Goal: Transaction & Acquisition: Download file/media

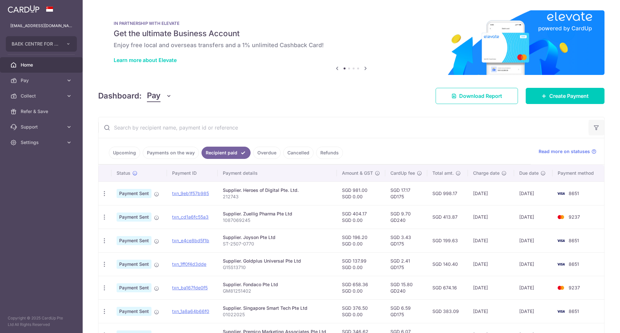
click at [593, 127] on icon "button" at bounding box center [596, 127] width 6 height 6
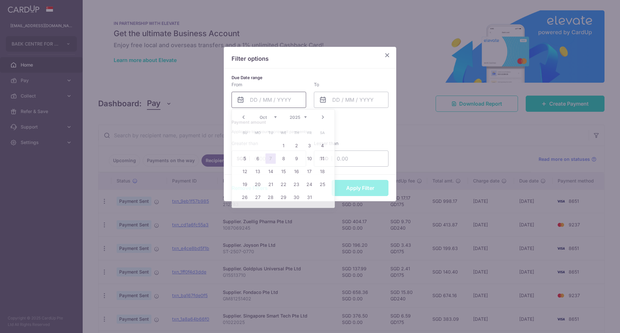
click at [264, 102] on input "text" at bounding box center [268, 100] width 75 height 16
click at [244, 116] on link "Prev" at bounding box center [243, 117] width 8 height 8
click at [256, 145] on link "1" at bounding box center [257, 145] width 10 height 10
type input "[DATE]"
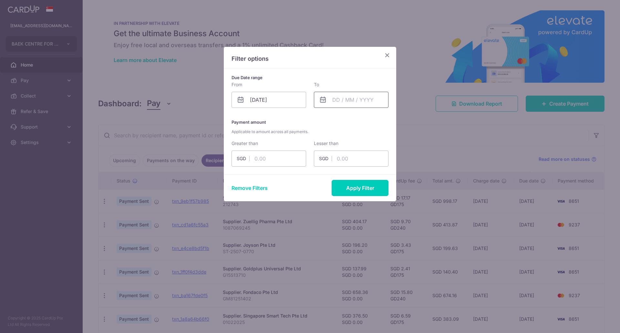
click at [343, 102] on input "text" at bounding box center [351, 100] width 75 height 16
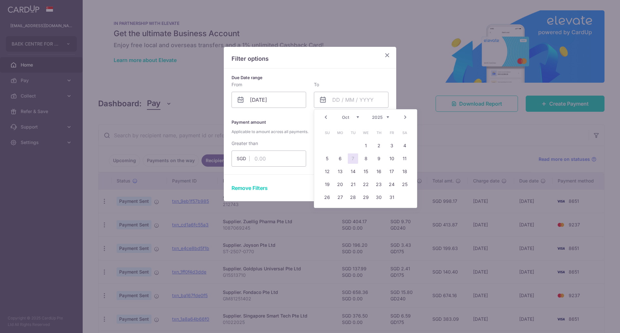
click at [326, 116] on link "Prev" at bounding box center [326, 117] width 8 height 8
click at [354, 199] on link "30" at bounding box center [353, 197] width 10 height 10
type input "[DATE]"
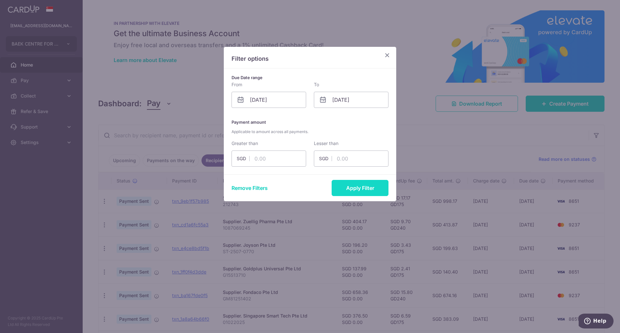
click at [362, 185] on button "Apply Filter" at bounding box center [359, 188] width 57 height 16
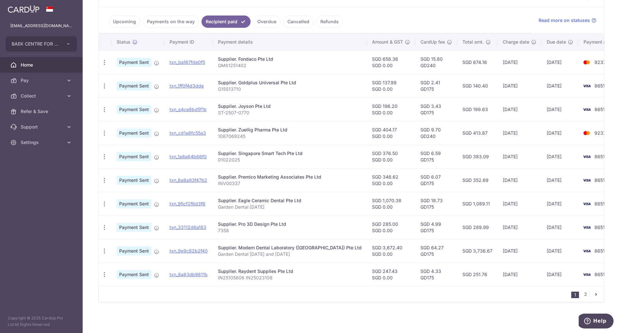
scroll to position [10, 0]
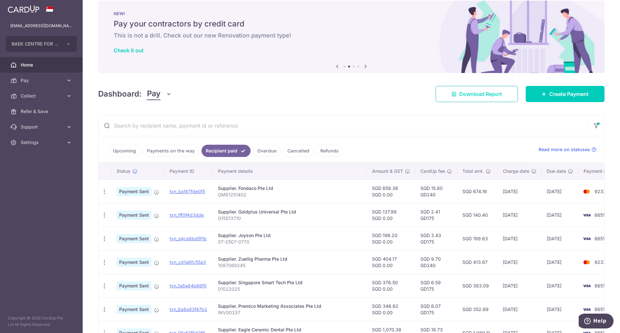
click at [496, 94] on span "Download Report" at bounding box center [480, 94] width 43 height 8
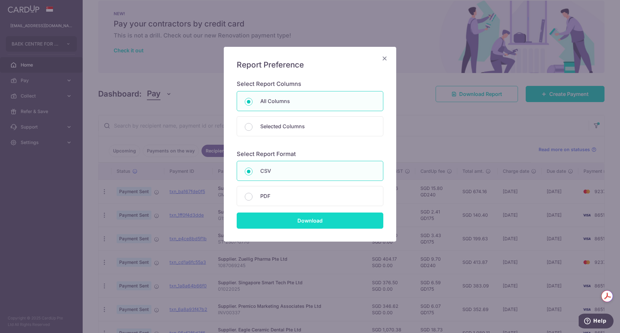
click at [298, 221] on input "Download" at bounding box center [310, 220] width 147 height 16
